Goal: Task Accomplishment & Management: Use online tool/utility

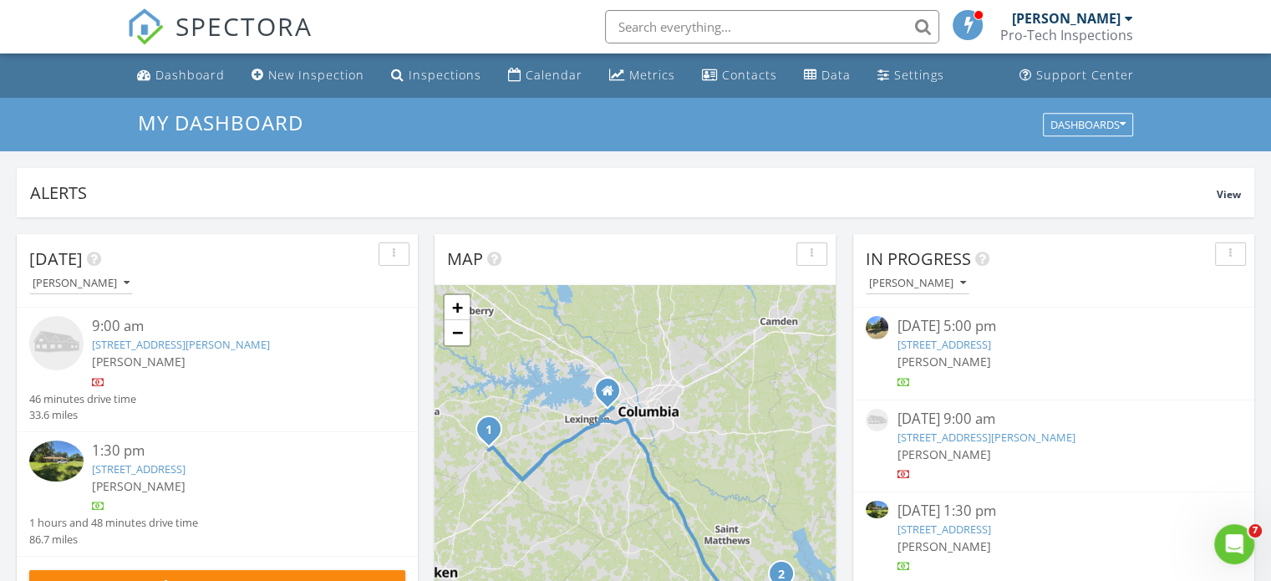
click at [185, 464] on link "718 Farmers Rd, Elloree, SC 29047" at bounding box center [139, 468] width 94 height 15
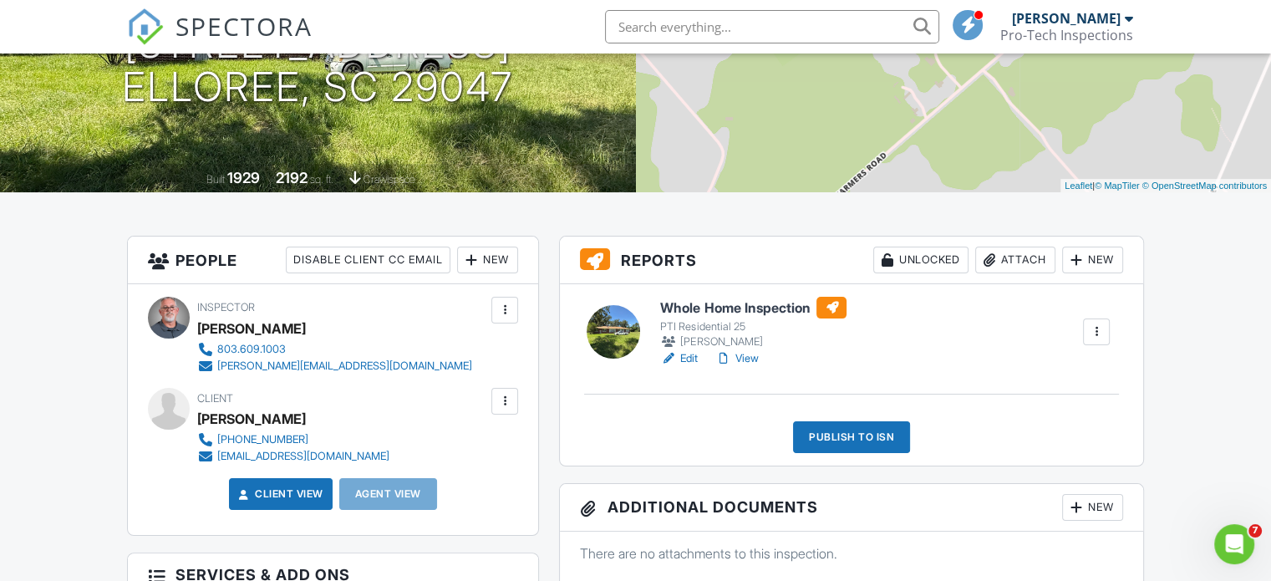
click at [752, 355] on link "View" at bounding box center [735, 358] width 43 height 17
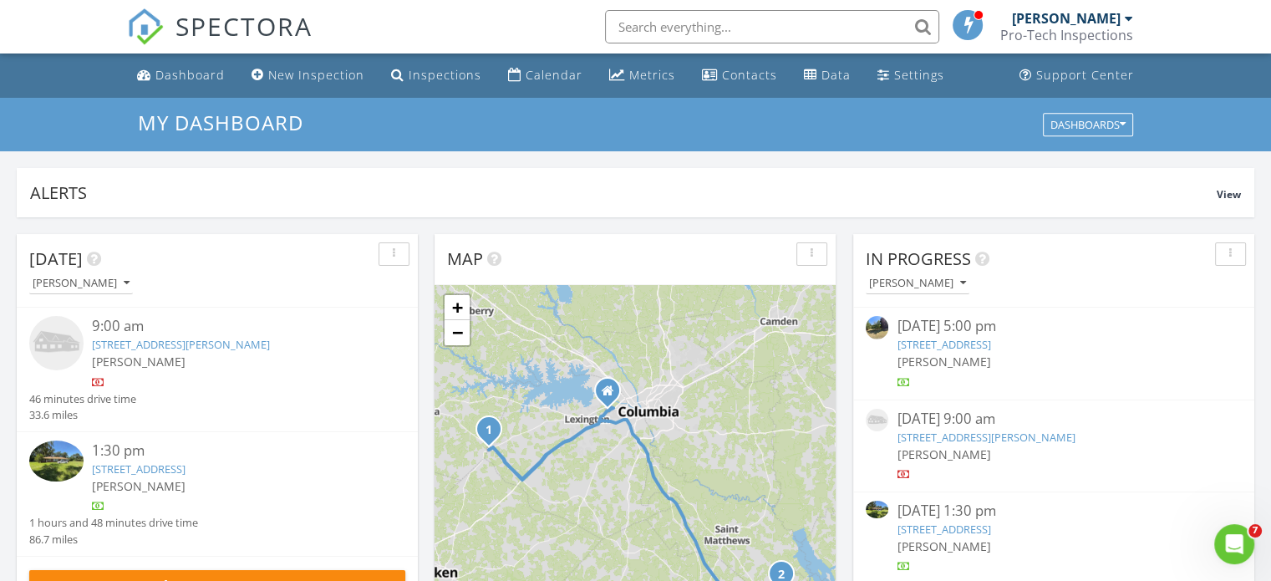
click at [185, 469] on link "718 Farmers Rd, Elloree, SC 29047" at bounding box center [139, 468] width 94 height 15
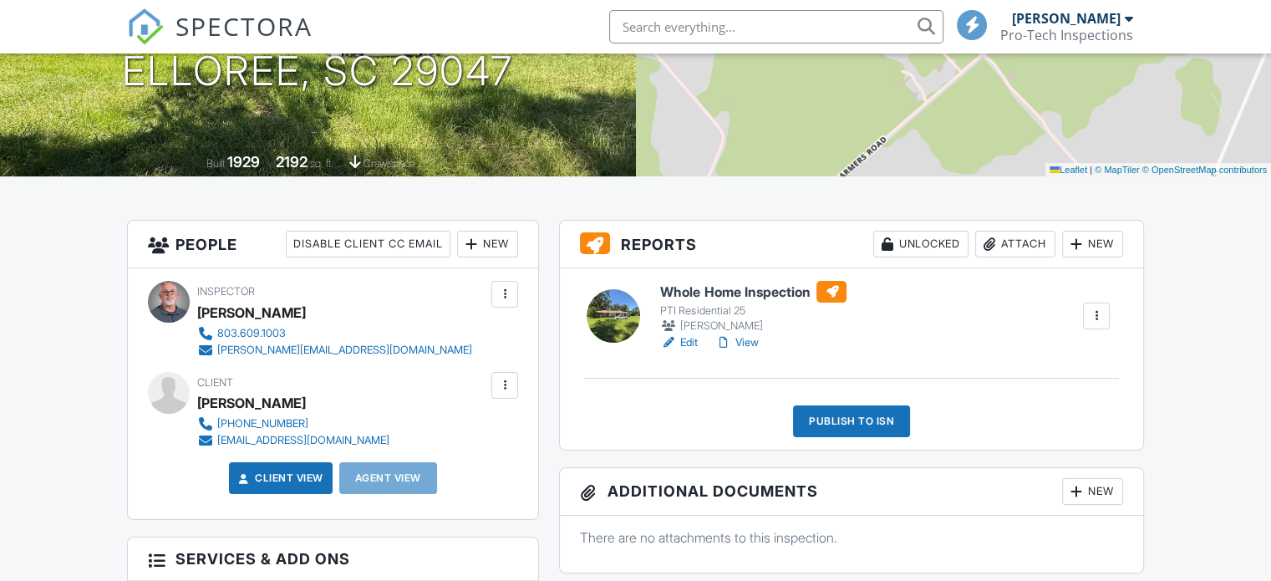
click at [842, 424] on div "Publish to ISN" at bounding box center [851, 421] width 117 height 32
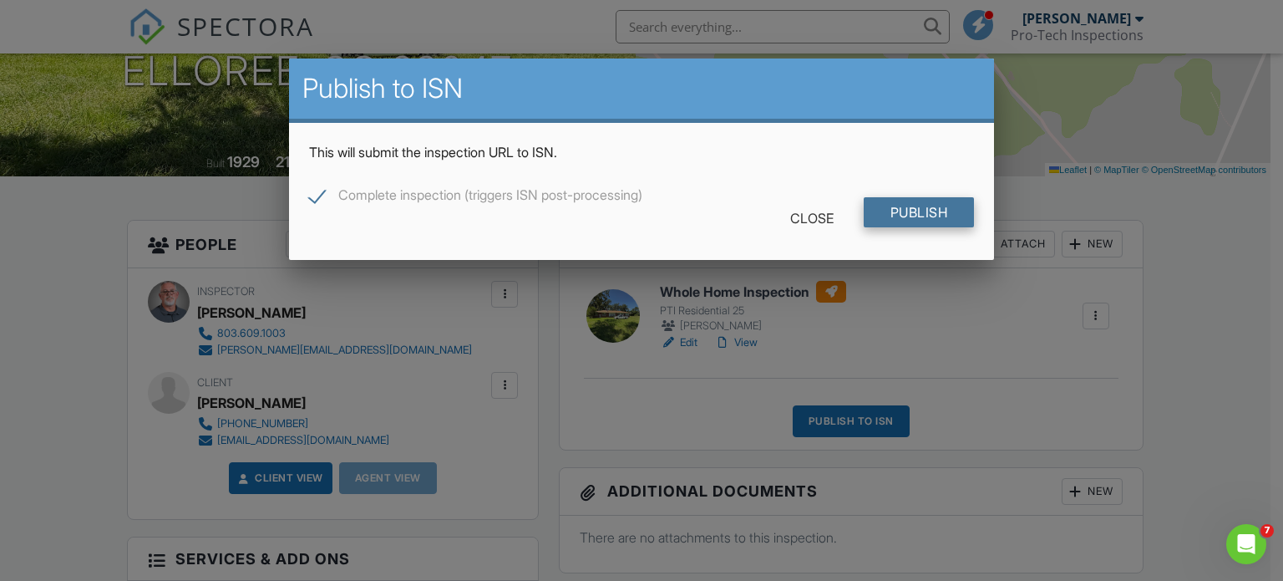
click at [932, 207] on input "Publish" at bounding box center [919, 212] width 111 height 30
